Goal: Communication & Community: Answer question/provide support

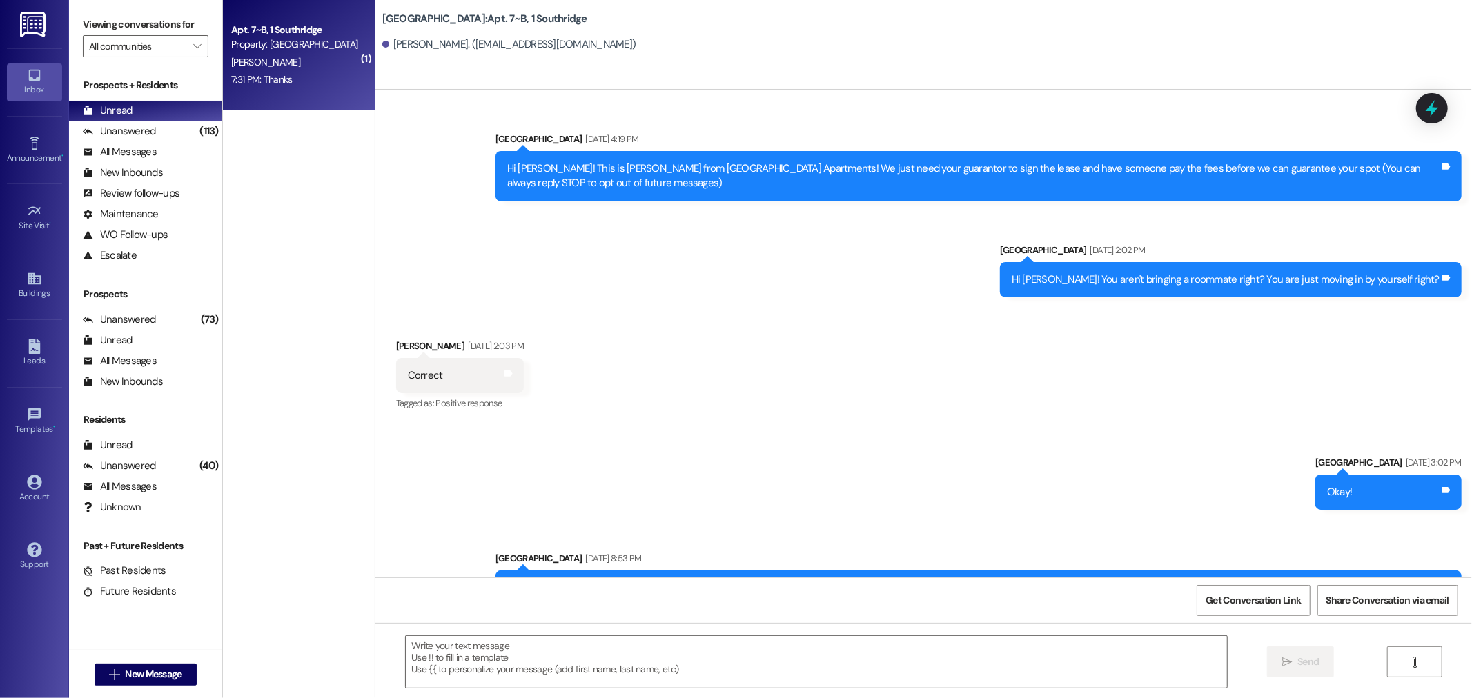
scroll to position [32117, 0]
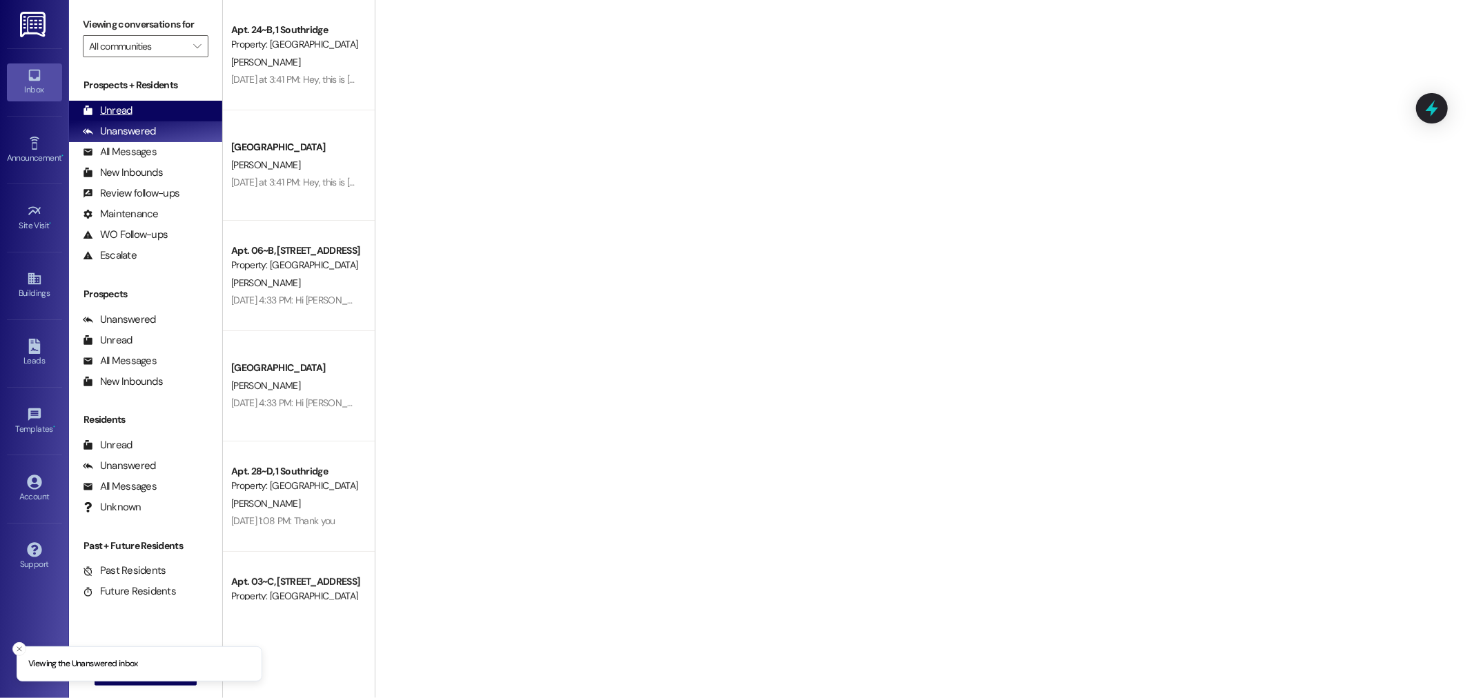
click at [108, 109] on div "Unread" at bounding box center [108, 111] width 50 height 14
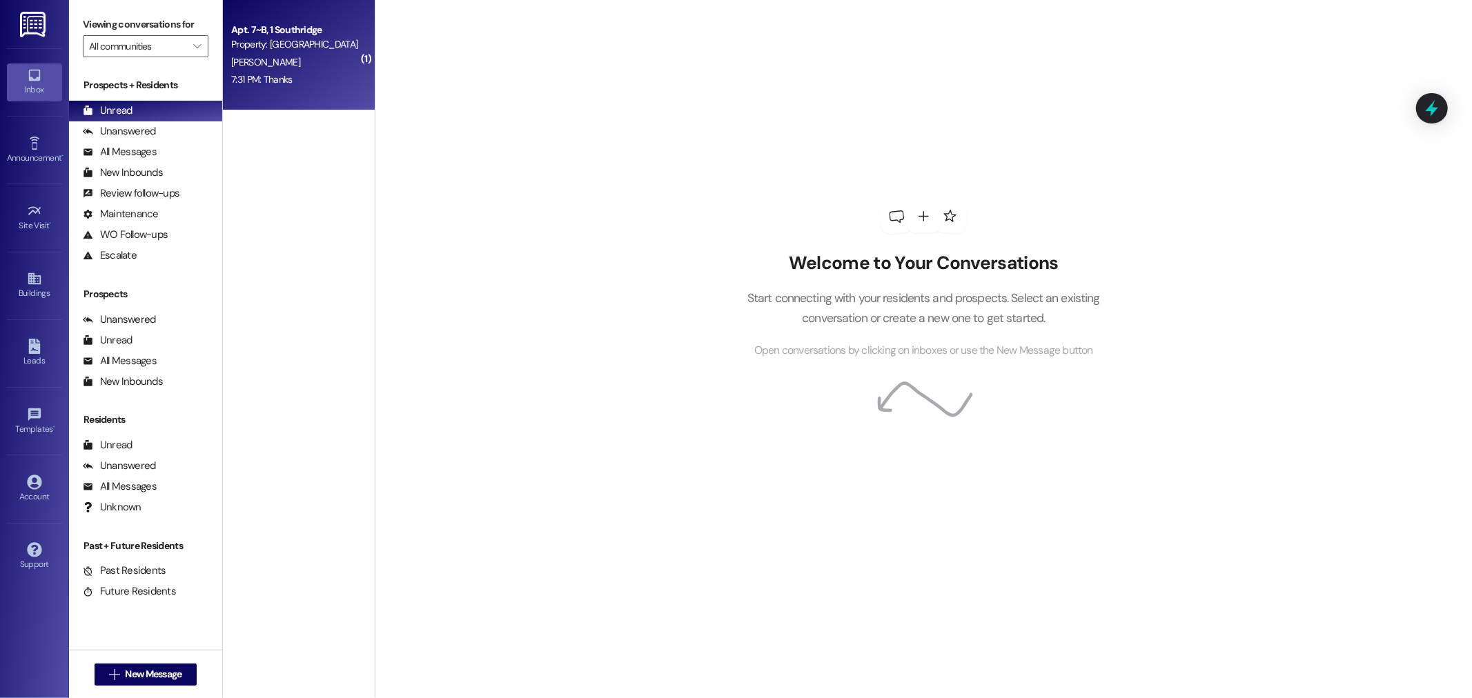
click at [290, 60] on div "[PERSON_NAME]" at bounding box center [295, 62] width 130 height 17
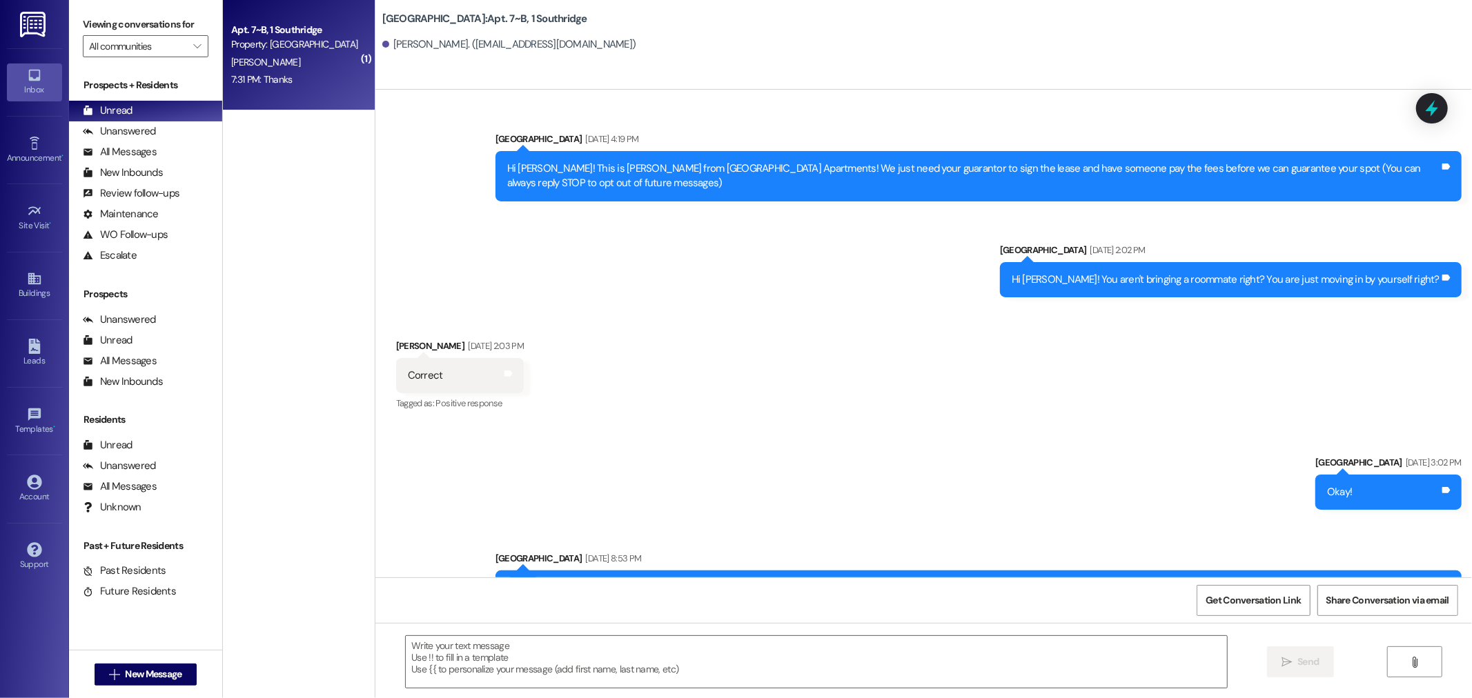
scroll to position [32138, 0]
